Goal: Task Accomplishment & Management: Manage account settings

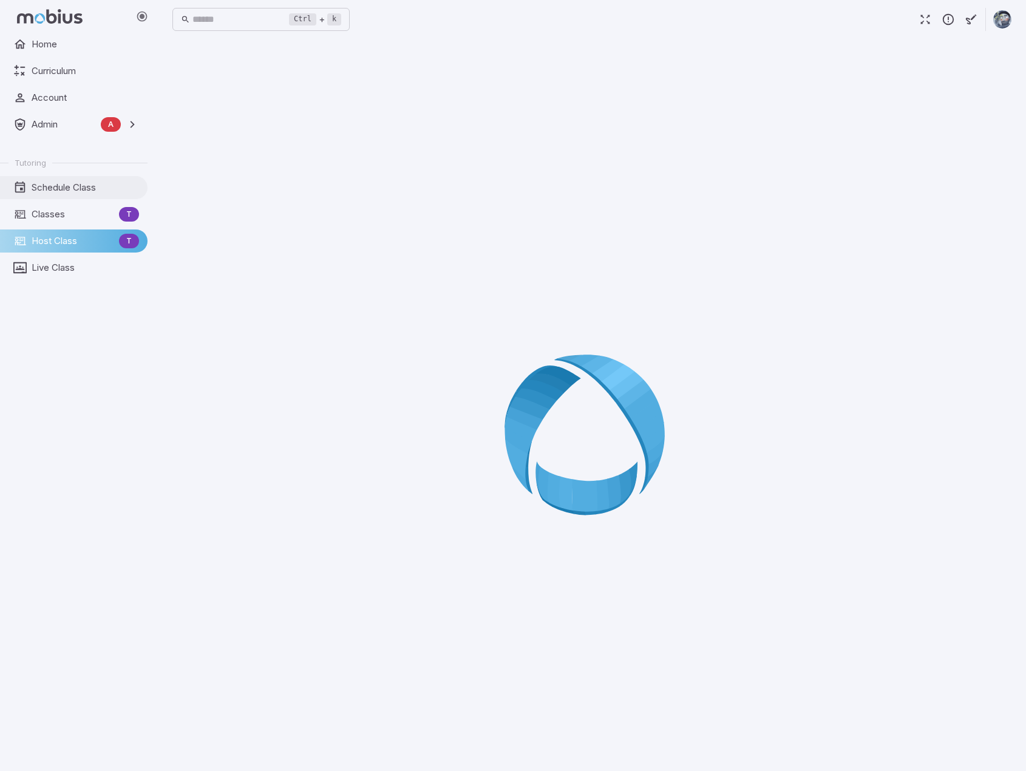
click at [78, 181] on span "Schedule Class" at bounding box center [85, 187] width 107 height 13
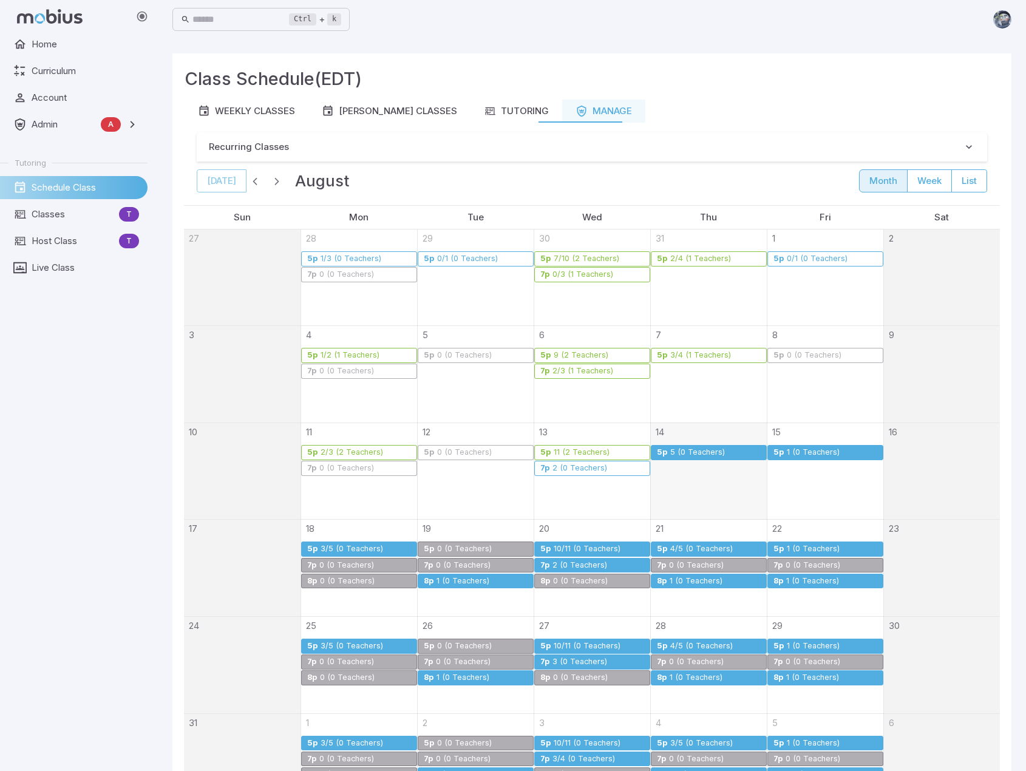
click at [588, 467] on div "2 (0 Teachers)" at bounding box center [580, 468] width 56 height 9
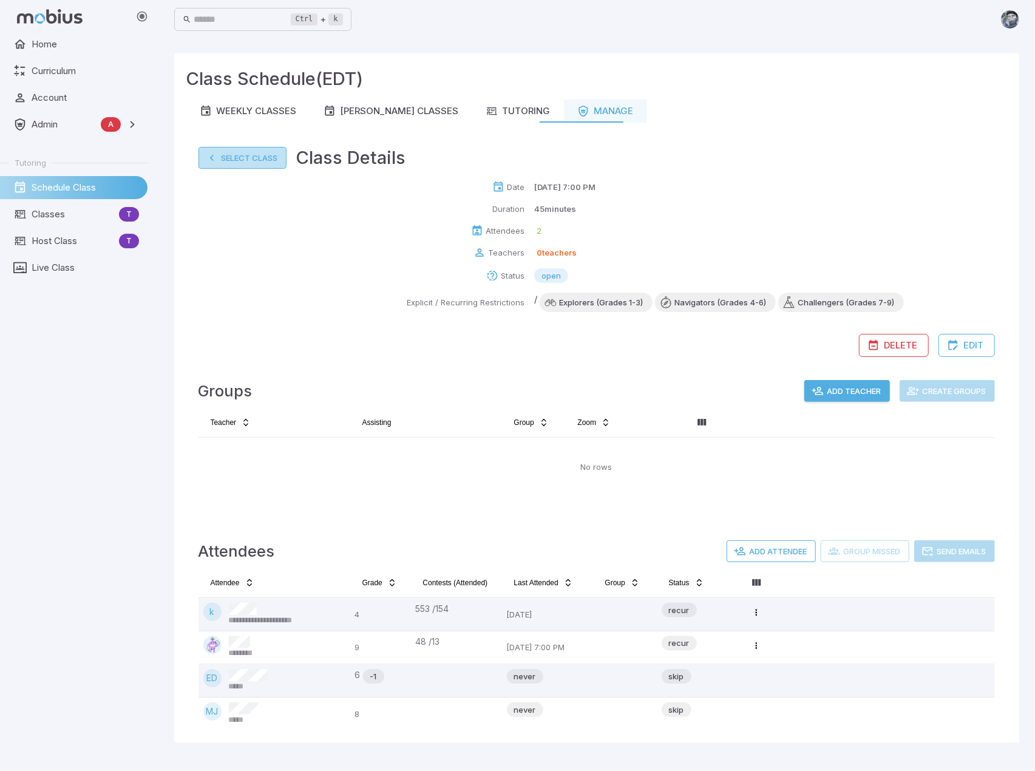
click at [236, 163] on button "Select Class" at bounding box center [242, 158] width 88 height 22
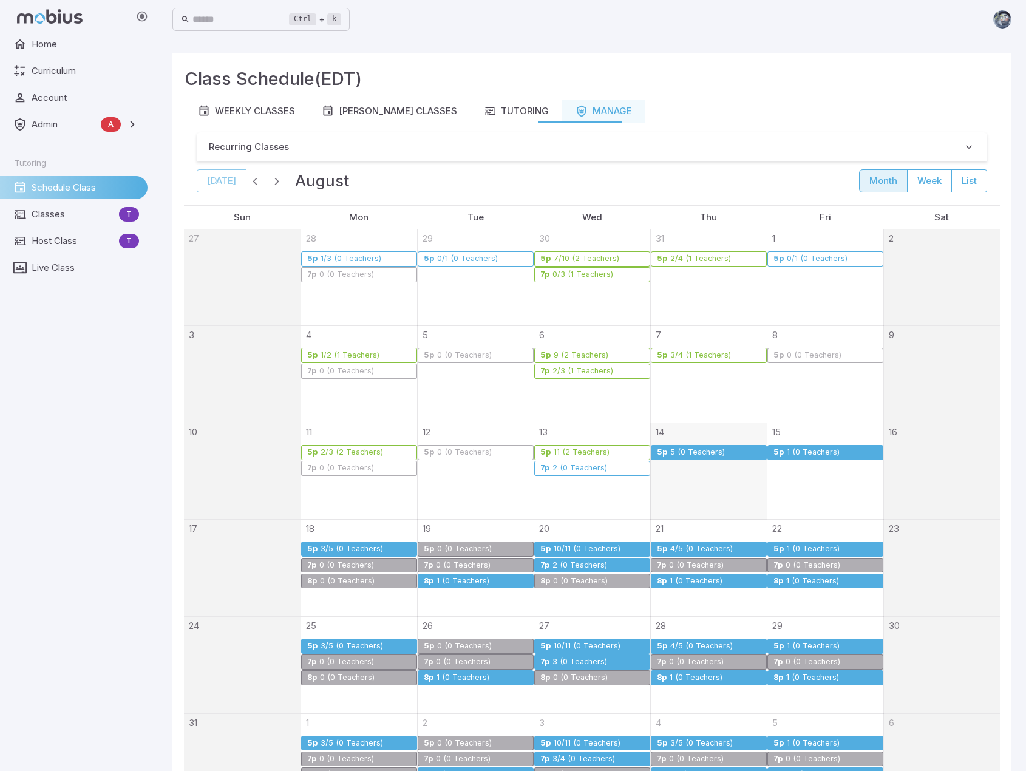
click at [736, 450] on div "5 (0 Teachers)" at bounding box center [716, 452] width 92 height 9
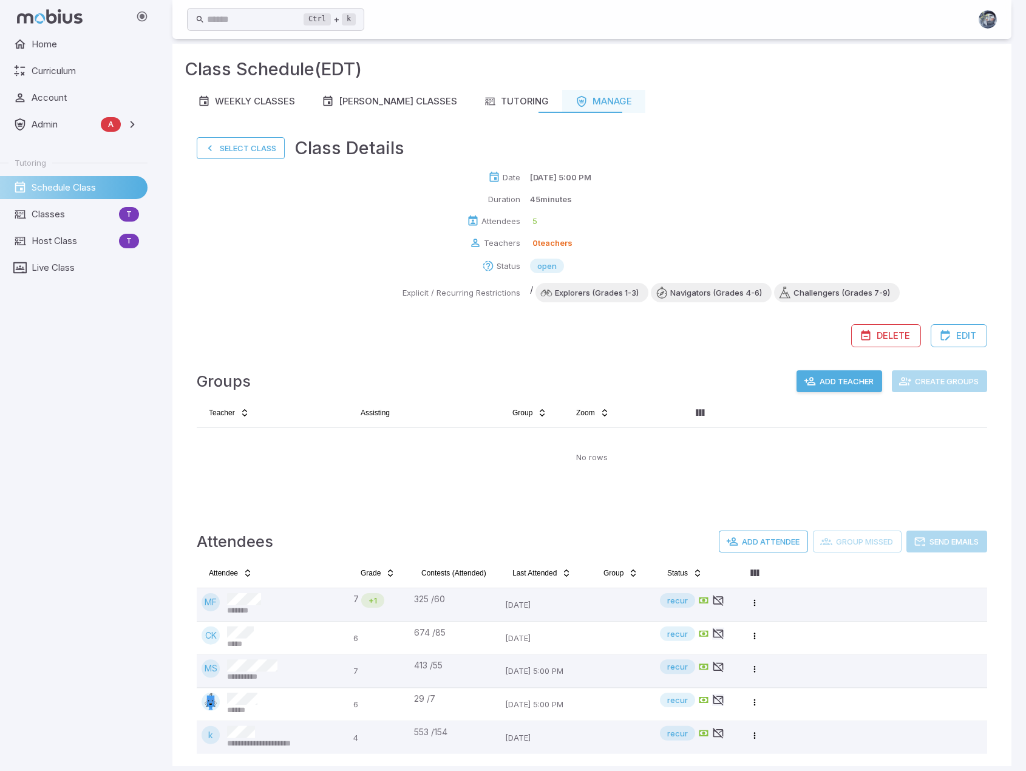
scroll to position [18, 0]
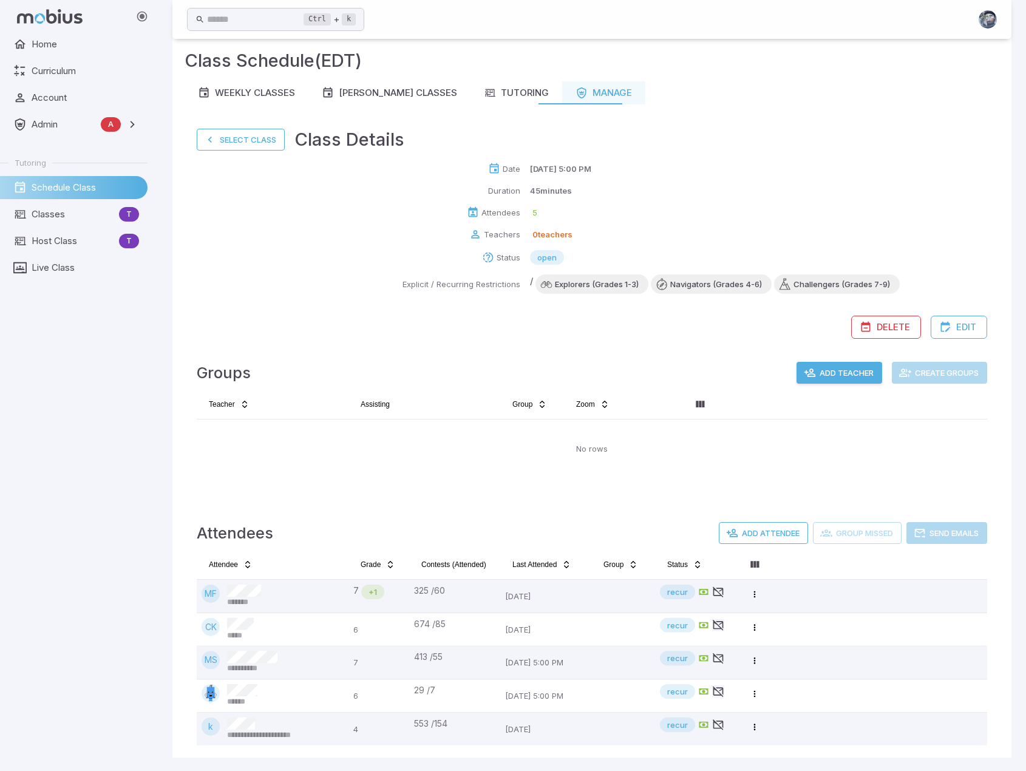
click at [855, 375] on button "Add Teacher" at bounding box center [839, 373] width 86 height 22
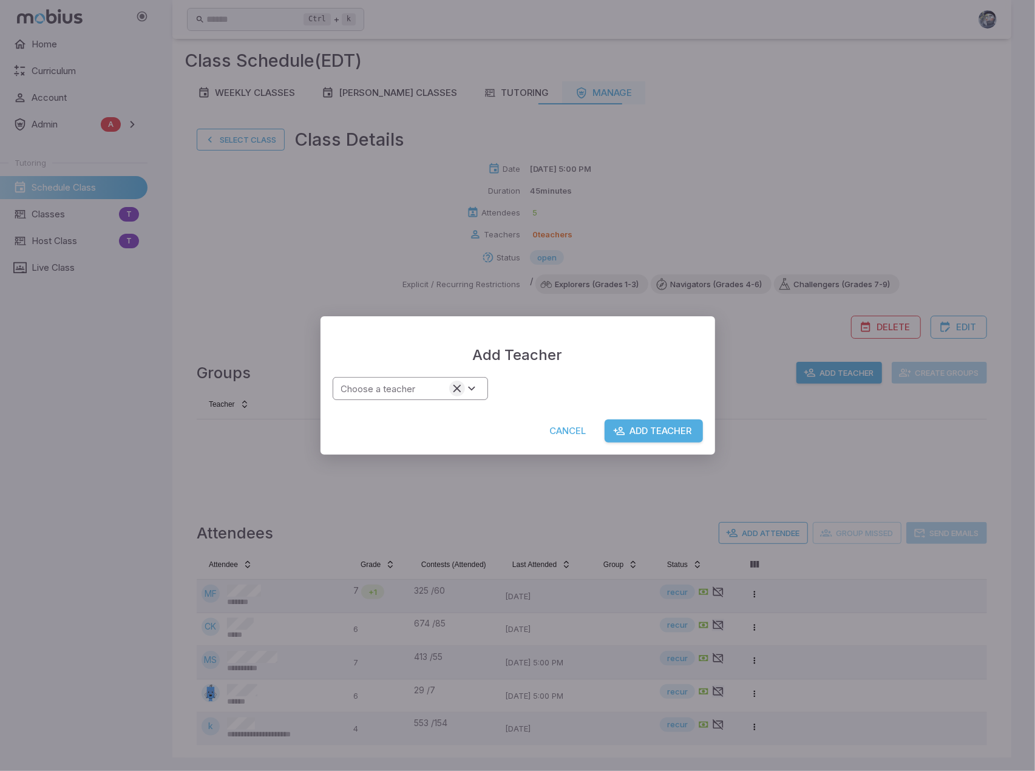
click at [456, 390] on icon "Clear" at bounding box center [456, 388] width 13 height 13
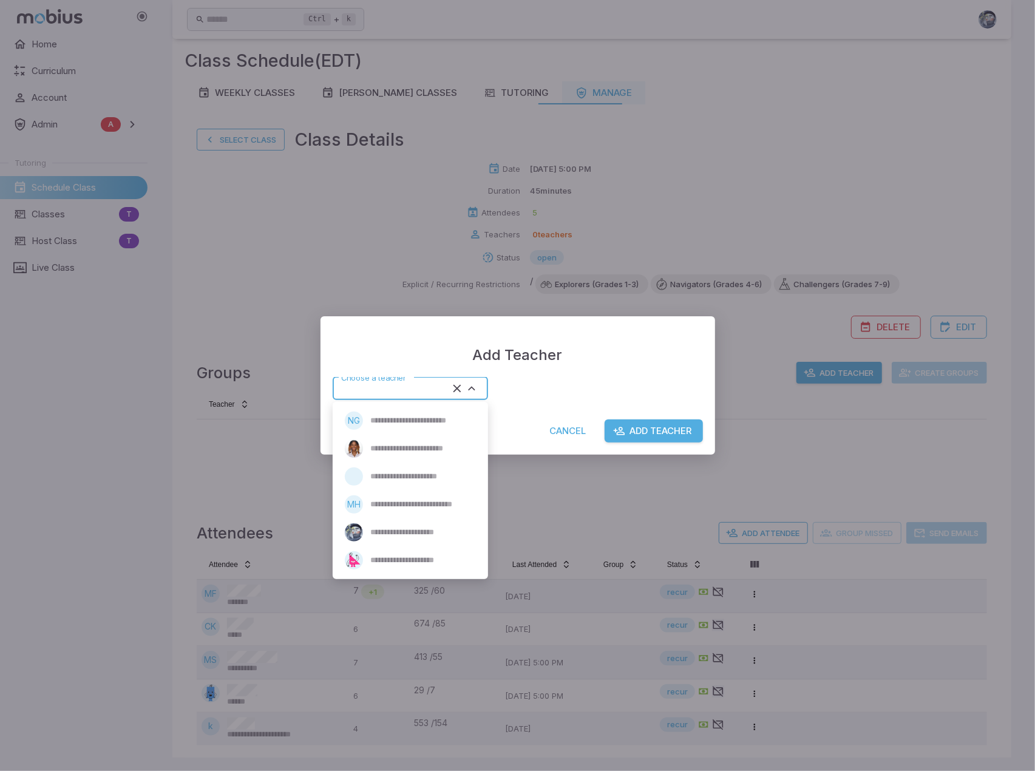
click at [388, 384] on input "Choose a teacher" at bounding box center [392, 389] width 112 height 16
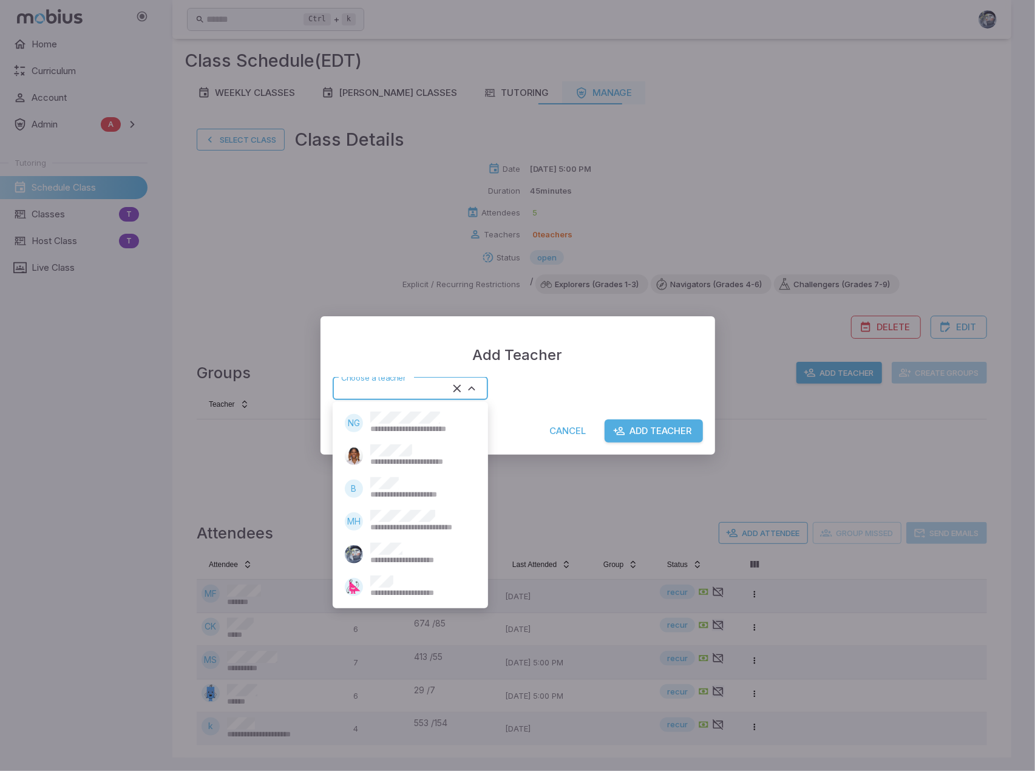
type input "******"
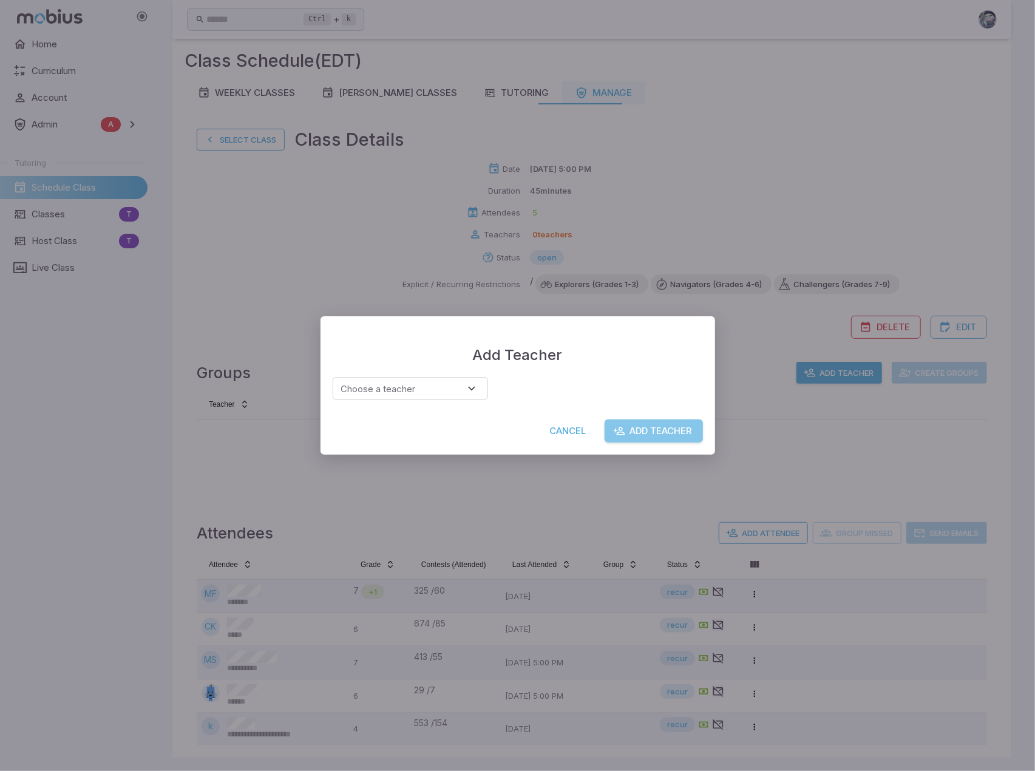
click at [678, 425] on button "Add Teacher" at bounding box center [654, 430] width 98 height 23
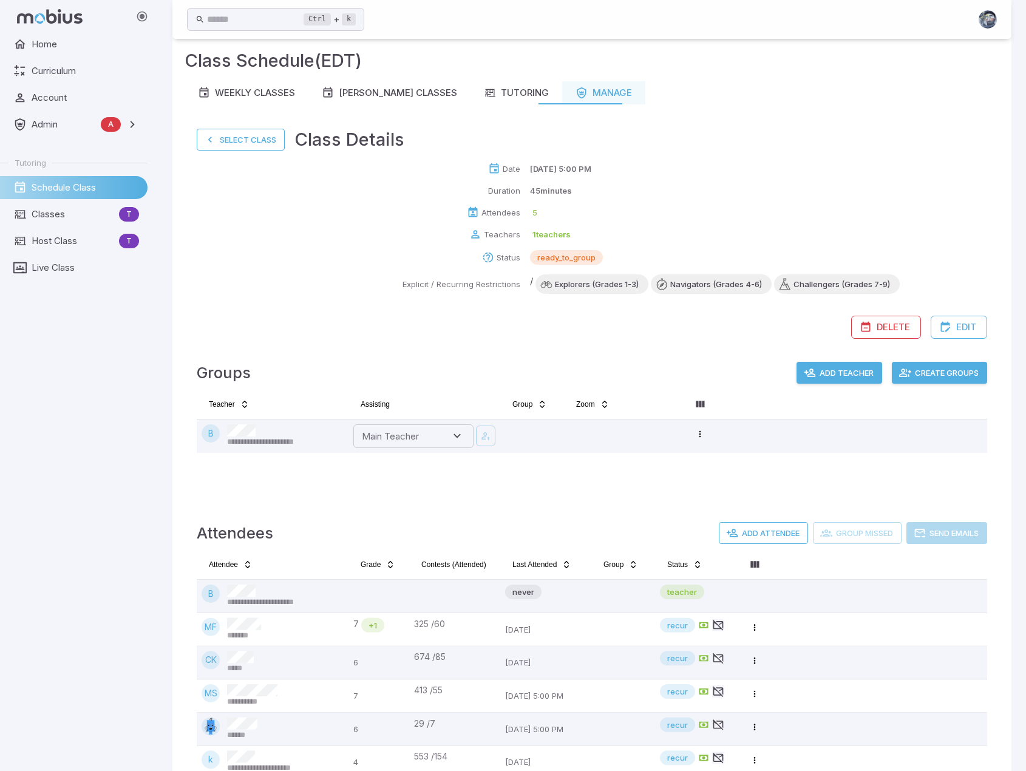
click at [959, 372] on button "Create Groups" at bounding box center [939, 373] width 95 height 22
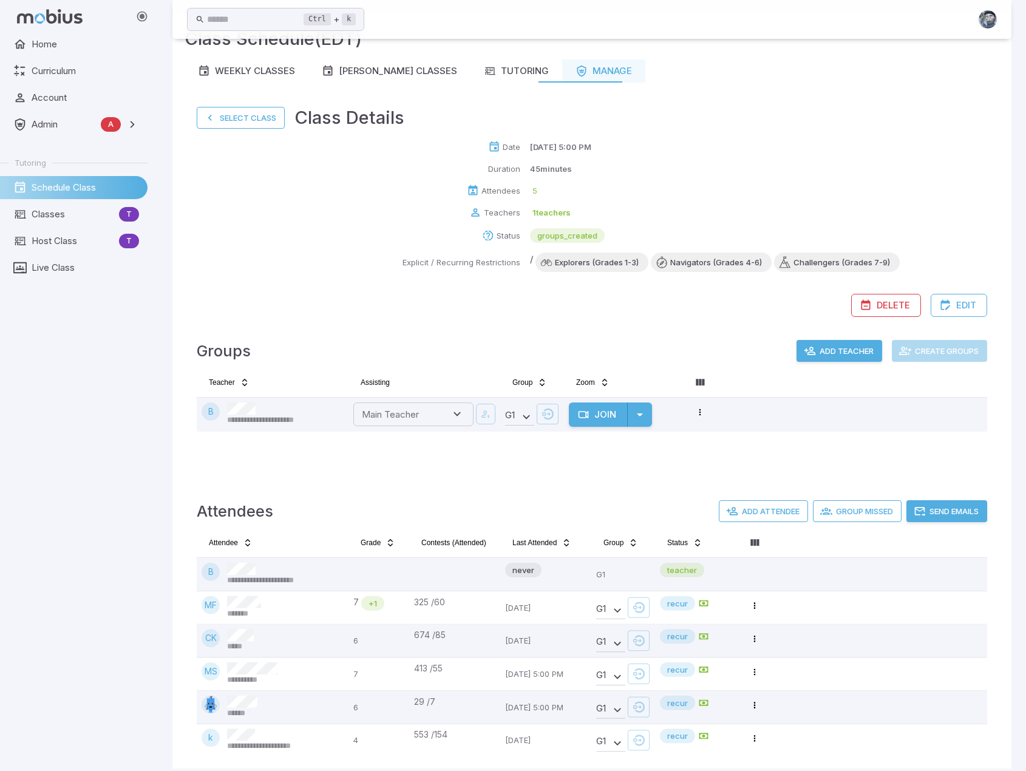
scroll to position [52, 0]
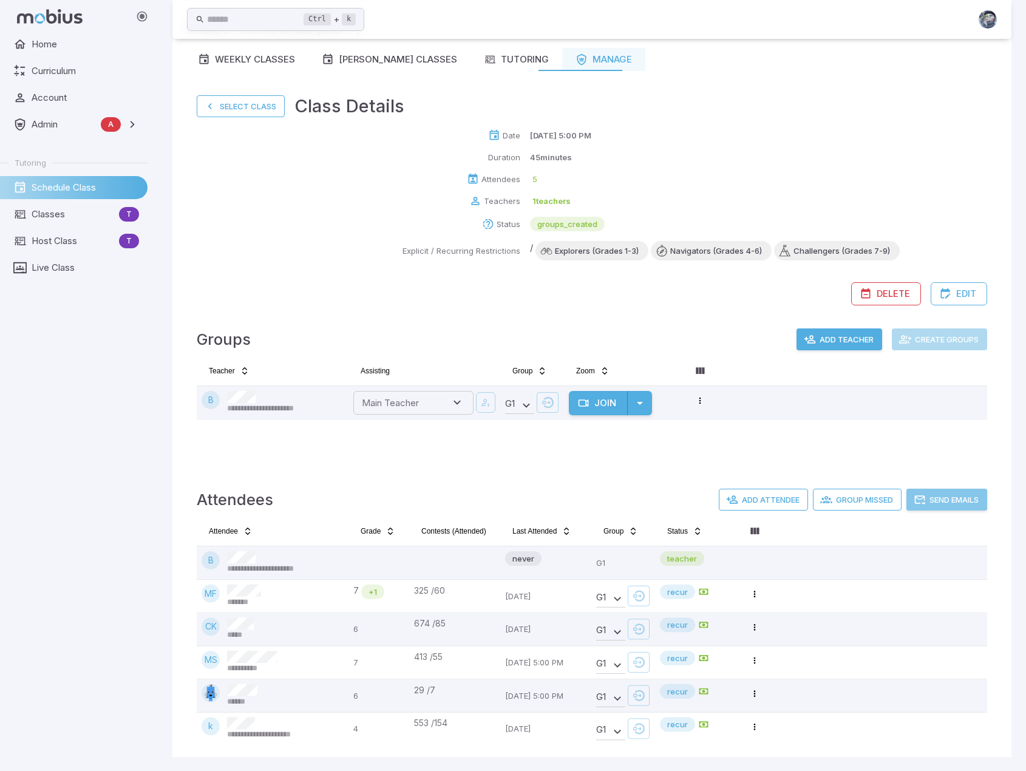
click at [964, 493] on button "Send Emails" at bounding box center [946, 500] width 81 height 22
click at [512, 475] on div "**********" at bounding box center [592, 613] width 815 height 286
click at [789, 452] on div "**********" at bounding box center [592, 409] width 790 height 97
click at [243, 107] on button "Select Class" at bounding box center [241, 106] width 88 height 22
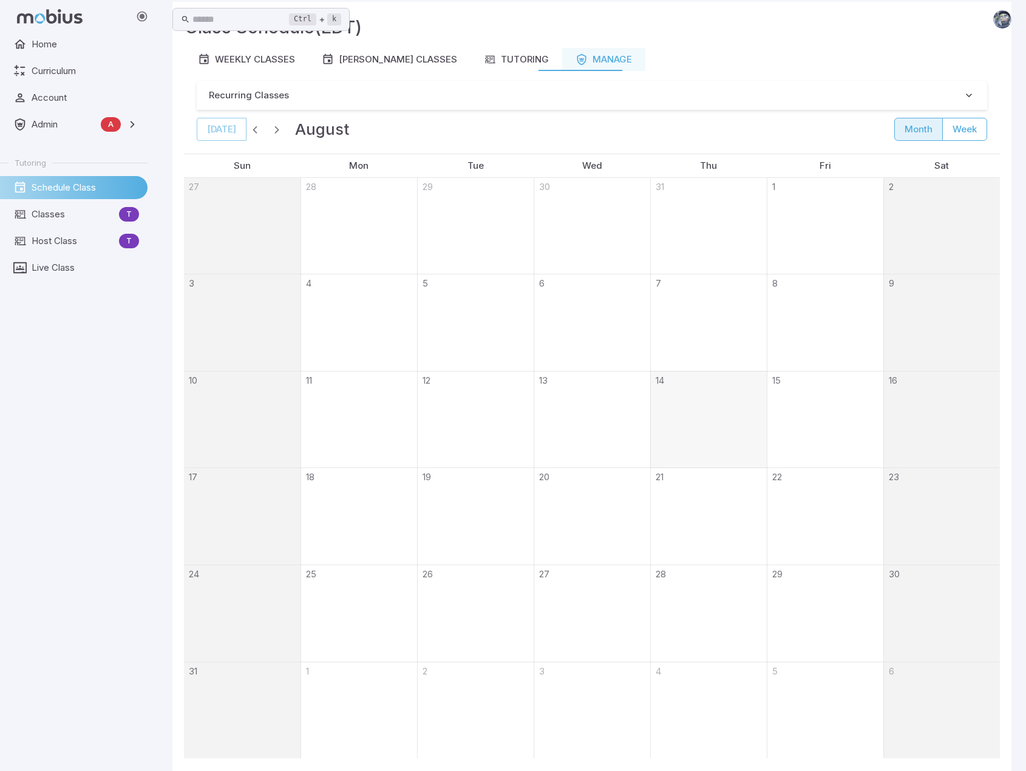
scroll to position [0, 0]
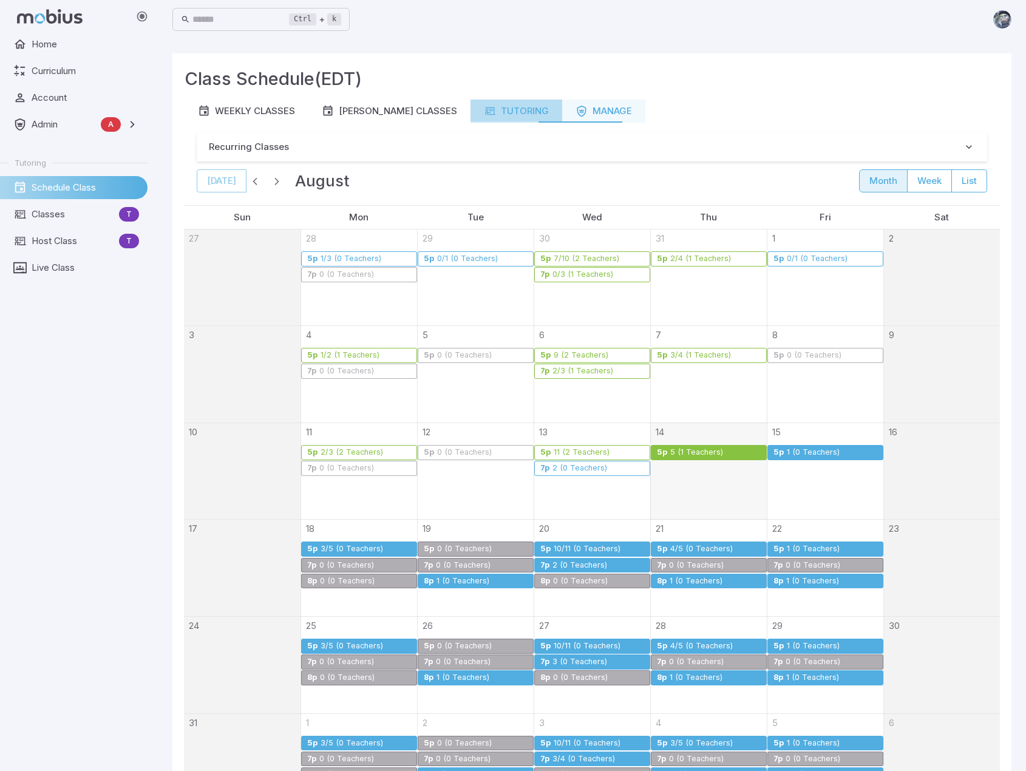
click at [493, 111] on div "Tutoring" at bounding box center [516, 110] width 65 height 13
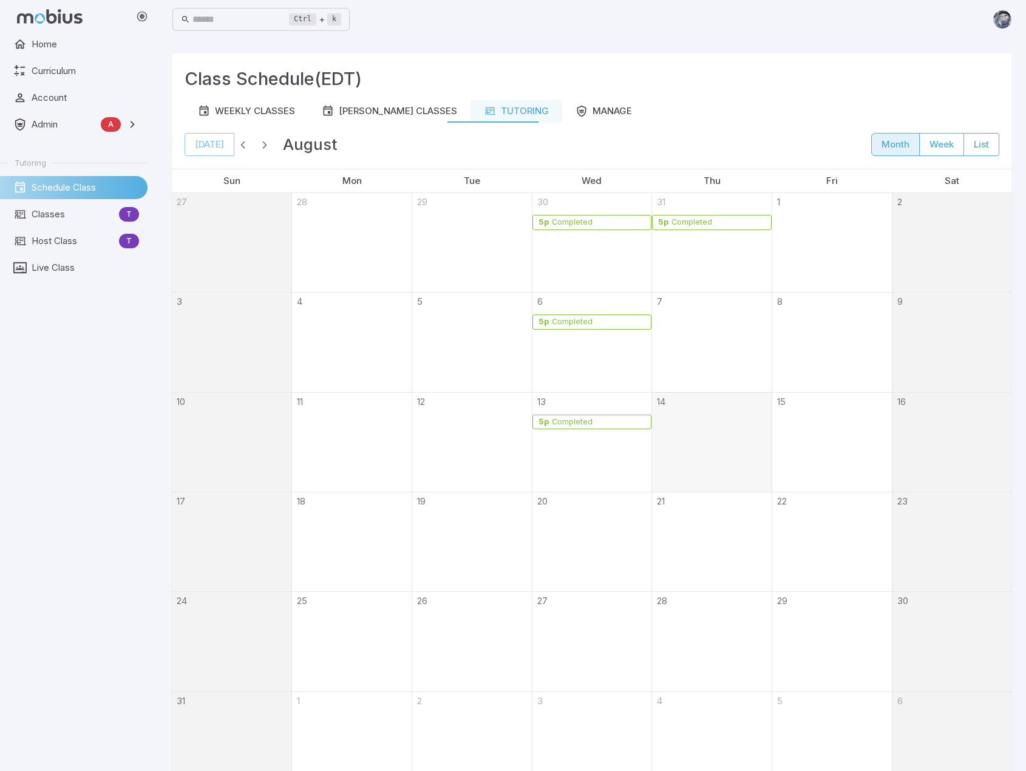
click at [555, 419] on div "Completed" at bounding box center [572, 422] width 42 height 9
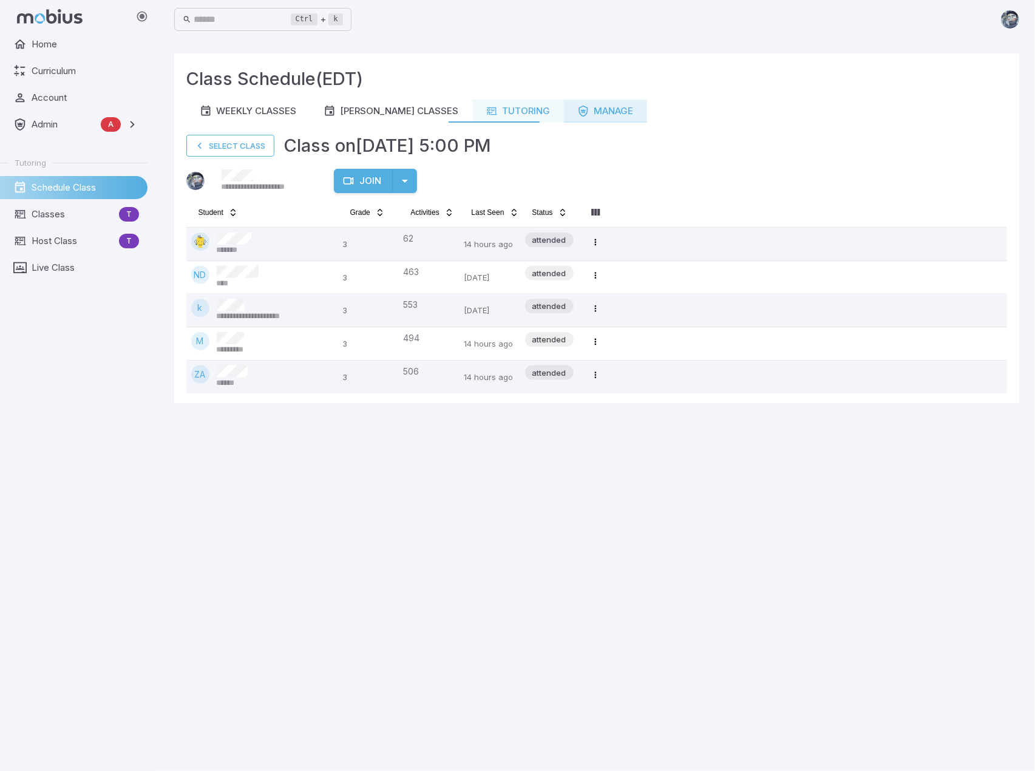
click at [585, 118] on link "Manage" at bounding box center [605, 111] width 83 height 23
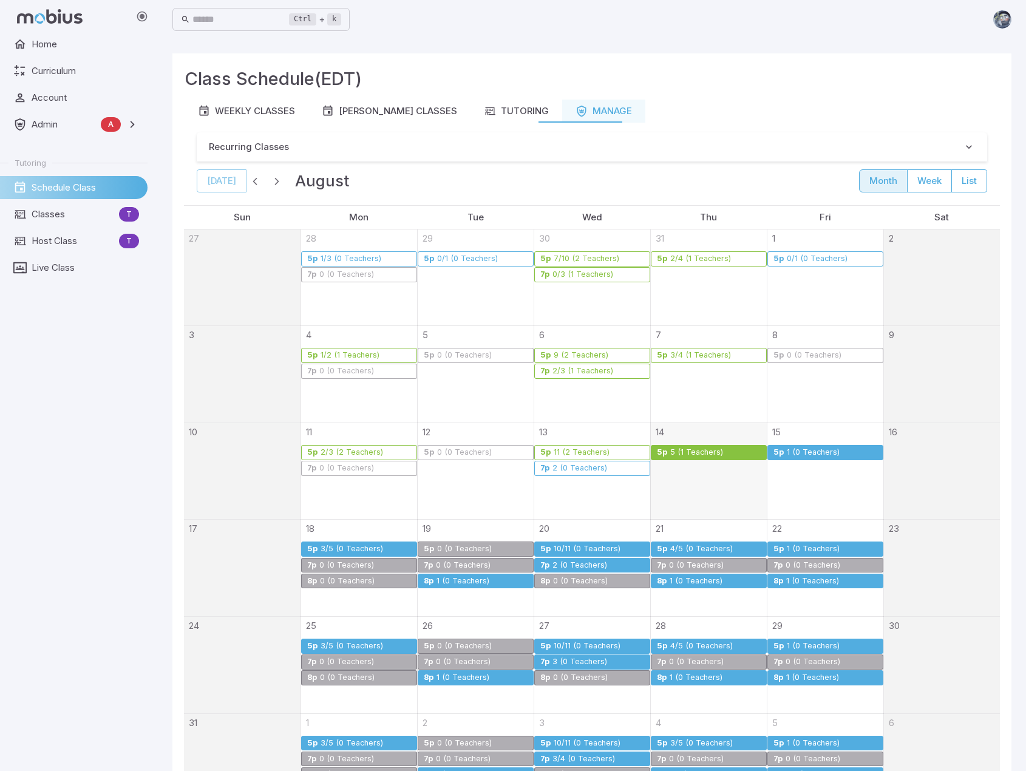
click at [685, 448] on div "5 (1 Teachers)" at bounding box center [697, 452] width 54 height 9
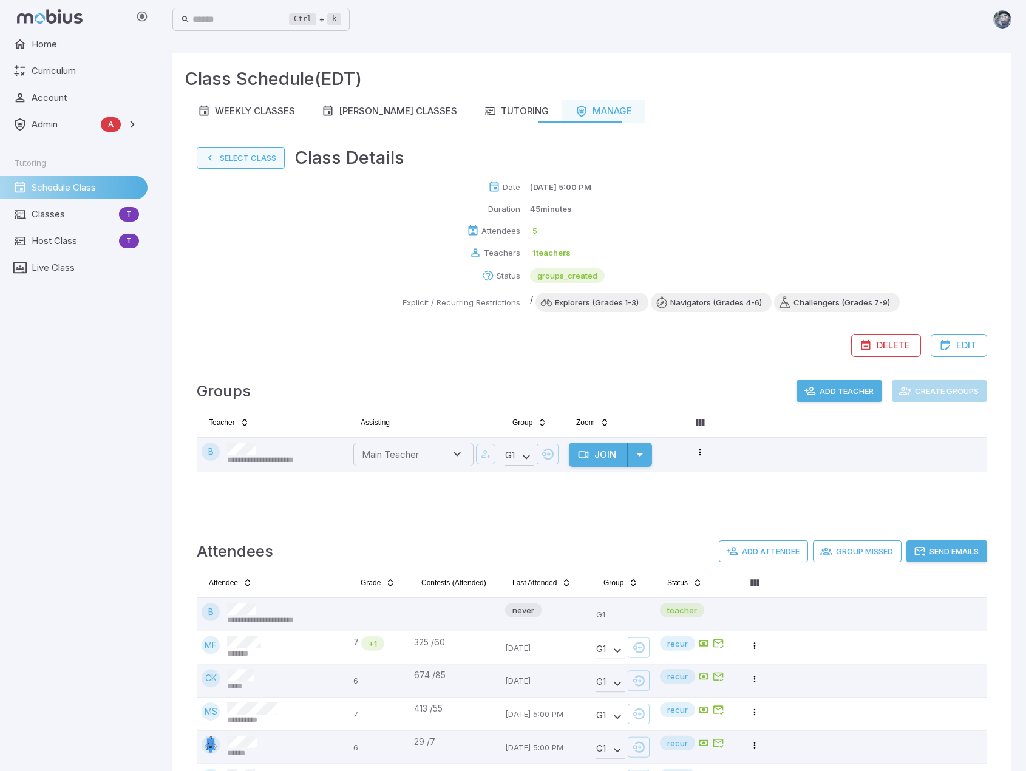
click at [251, 156] on button "Select Class" at bounding box center [241, 158] width 88 height 22
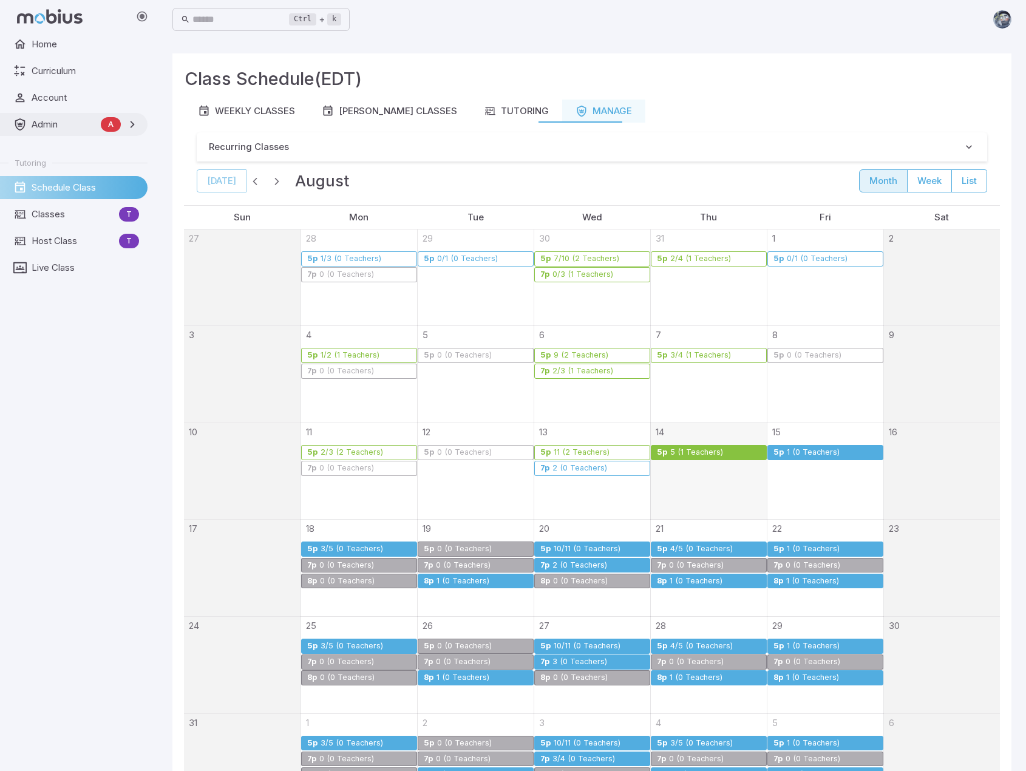
click at [46, 118] on span "Admin" at bounding box center [64, 124] width 64 height 13
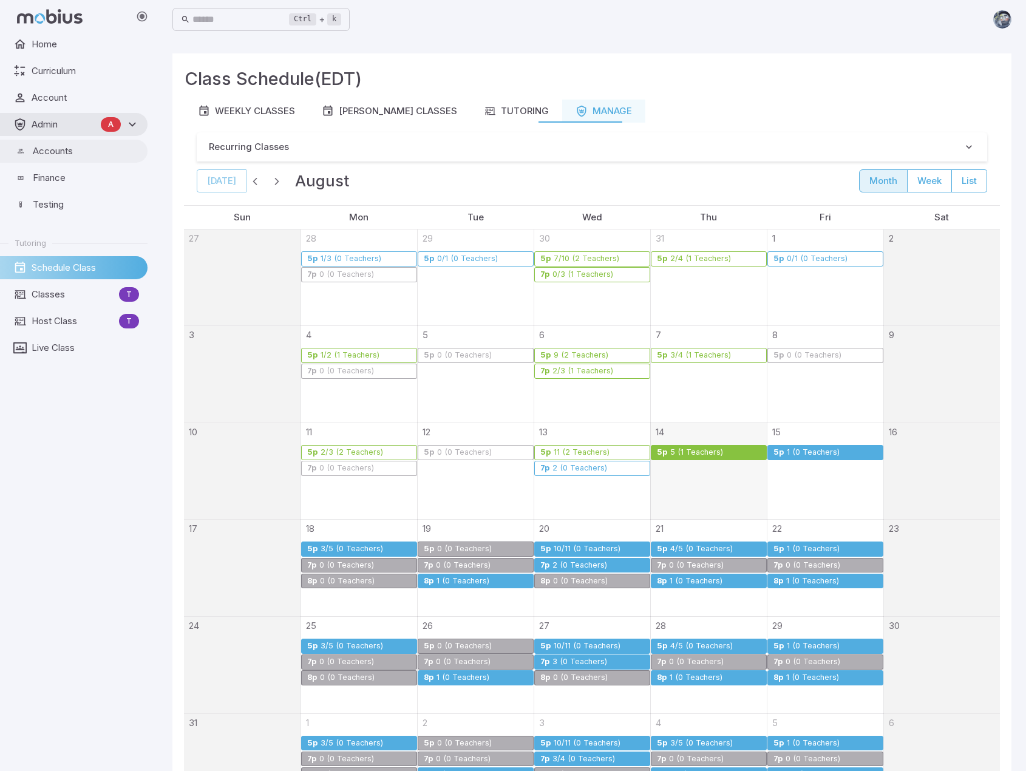
click at [51, 151] on span "Accounts" at bounding box center [86, 150] width 106 height 13
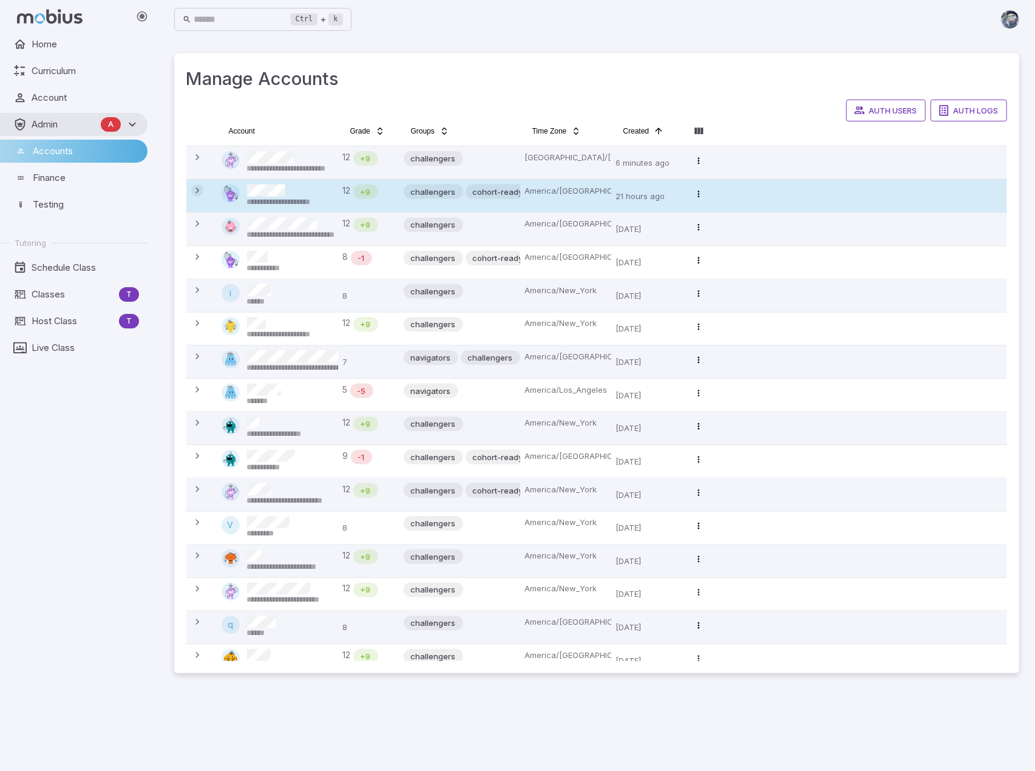
click at [199, 190] on icon at bounding box center [197, 191] width 12 height 12
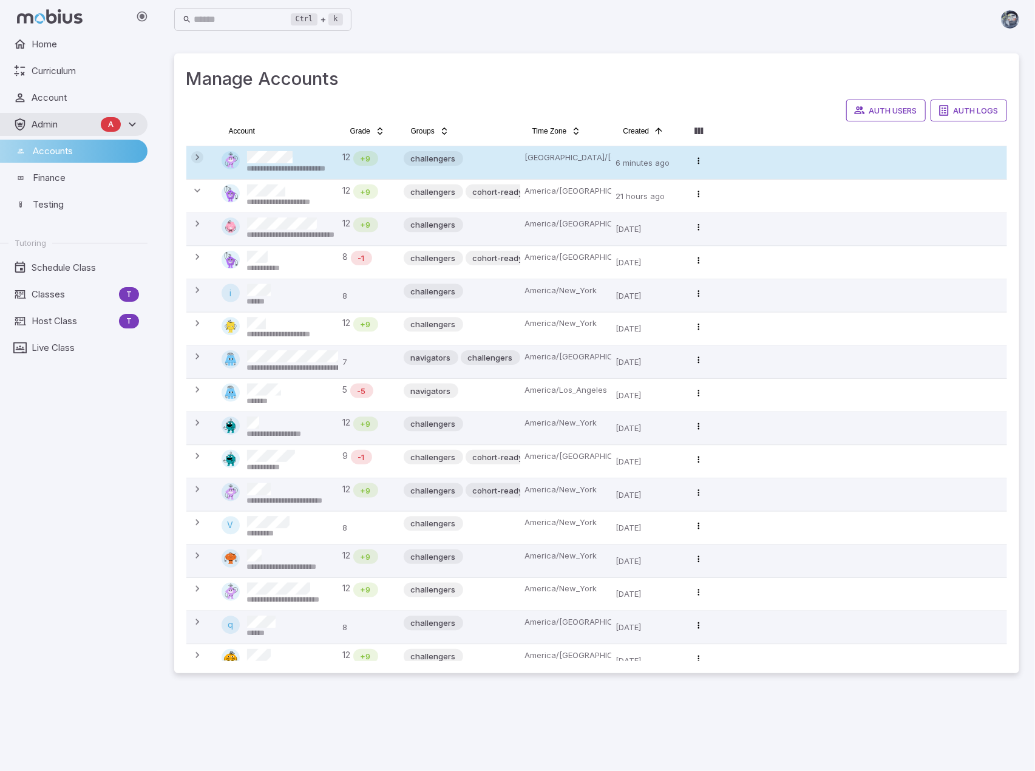
click at [195, 155] on icon at bounding box center [197, 157] width 12 height 12
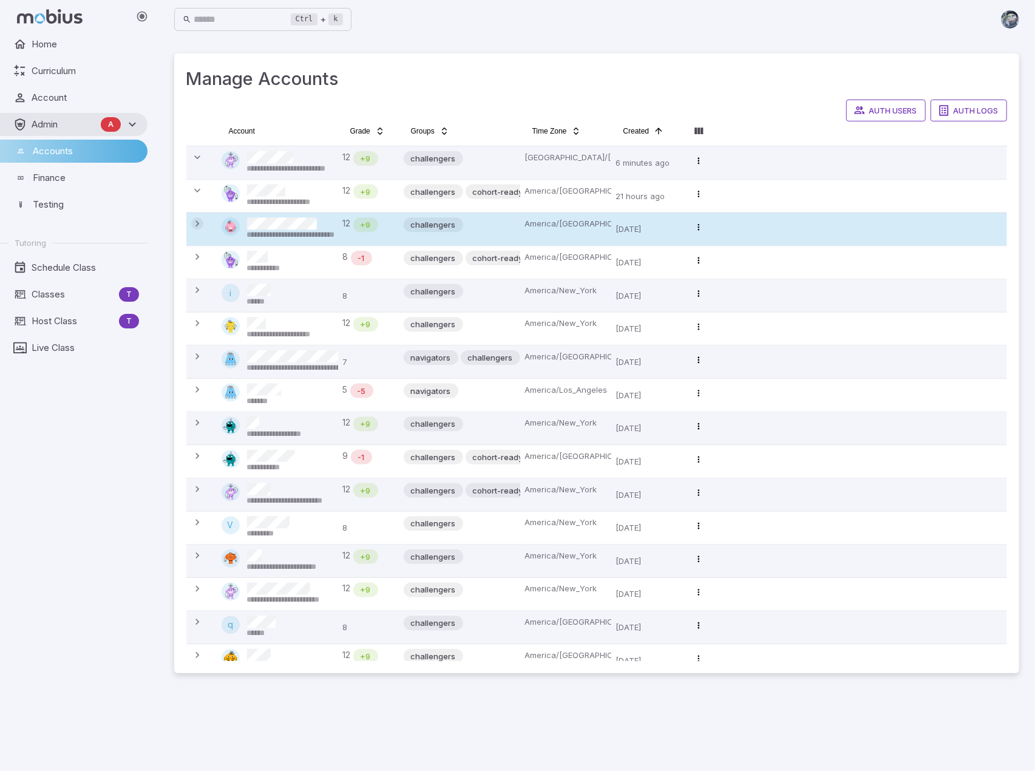
click at [197, 222] on icon at bounding box center [197, 223] width 12 height 12
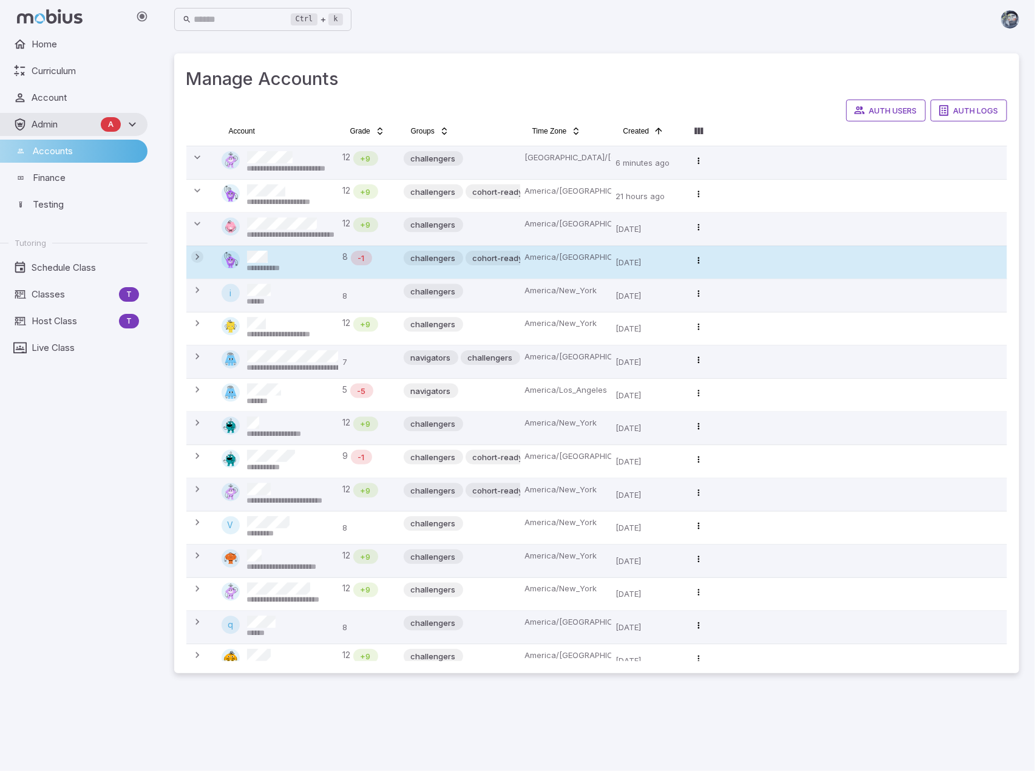
click at [195, 254] on icon at bounding box center [197, 257] width 12 height 12
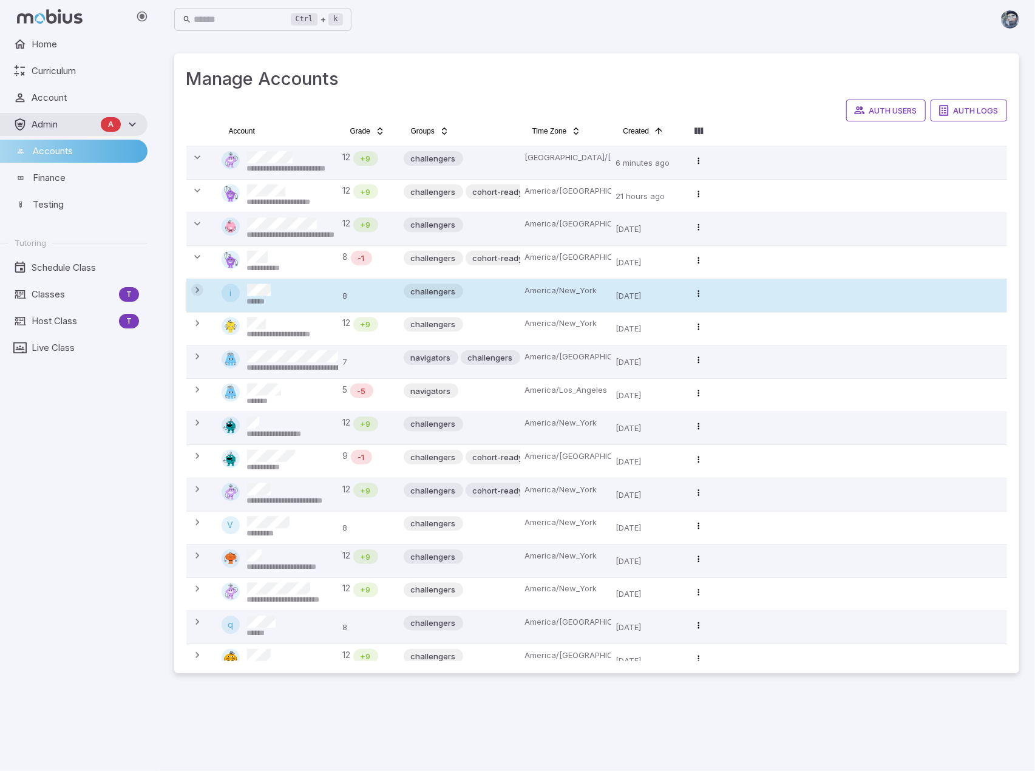
click at [195, 285] on icon at bounding box center [197, 290] width 12 height 12
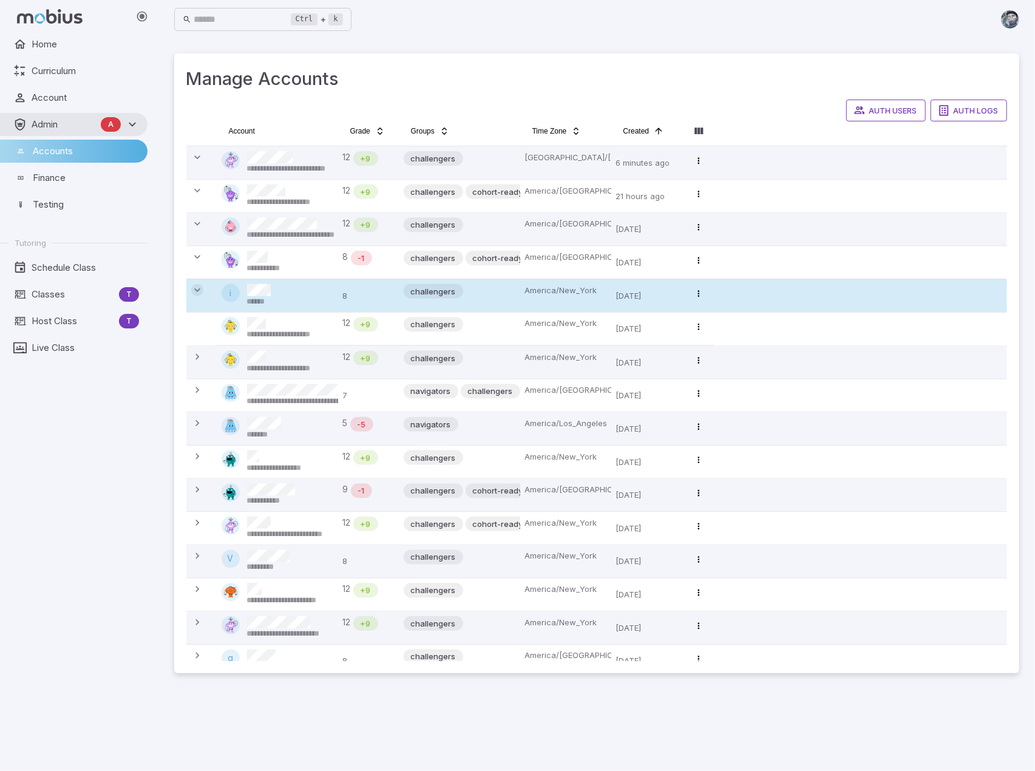
click at [197, 286] on icon at bounding box center [197, 290] width 12 height 12
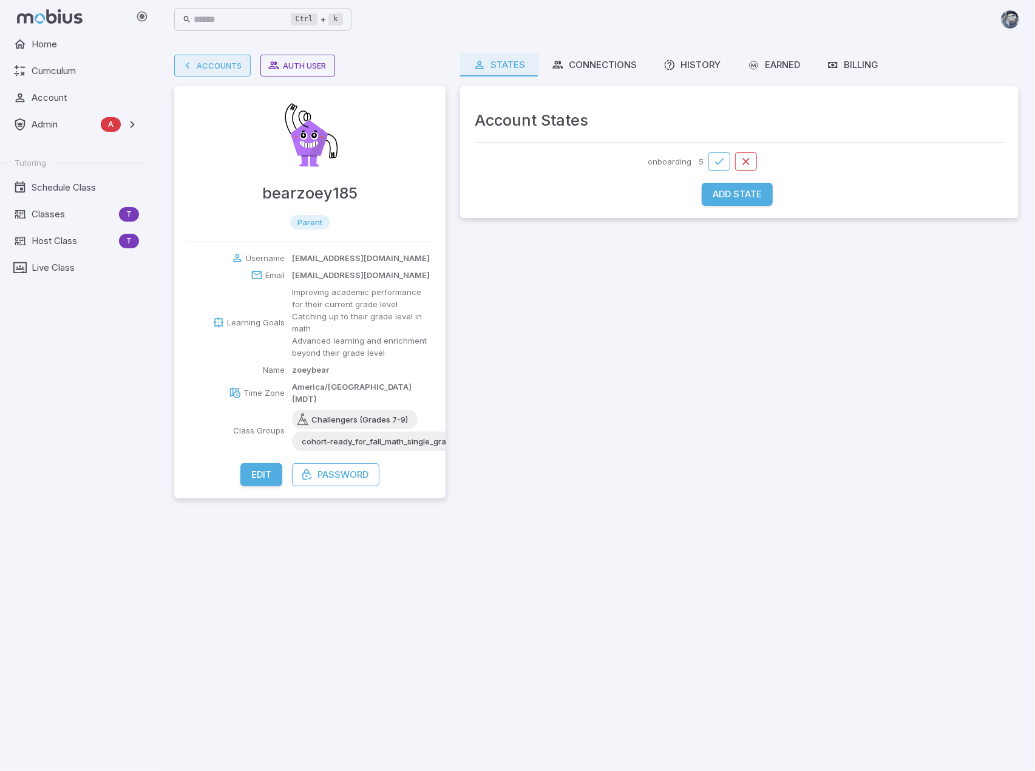
click at [225, 63] on link "Accounts" at bounding box center [212, 66] width 76 height 22
